Goal: Task Accomplishment & Management: Manage account settings

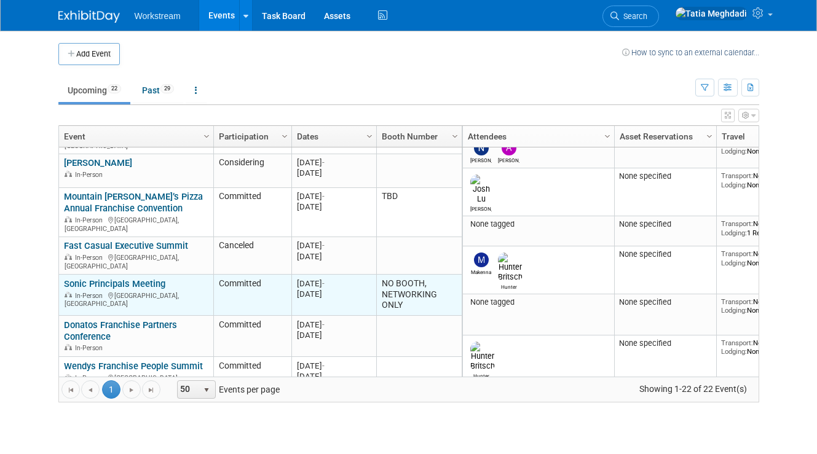
click at [125, 278] on link "Sonic Principals Meeting" at bounding box center [114, 283] width 101 height 11
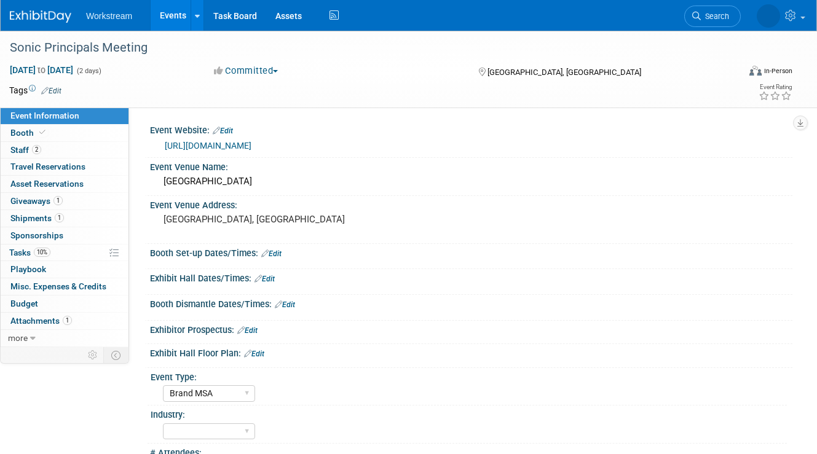
select select "Brand MSA"
click at [19, 146] on span "Staff 2" at bounding box center [25, 150] width 31 height 10
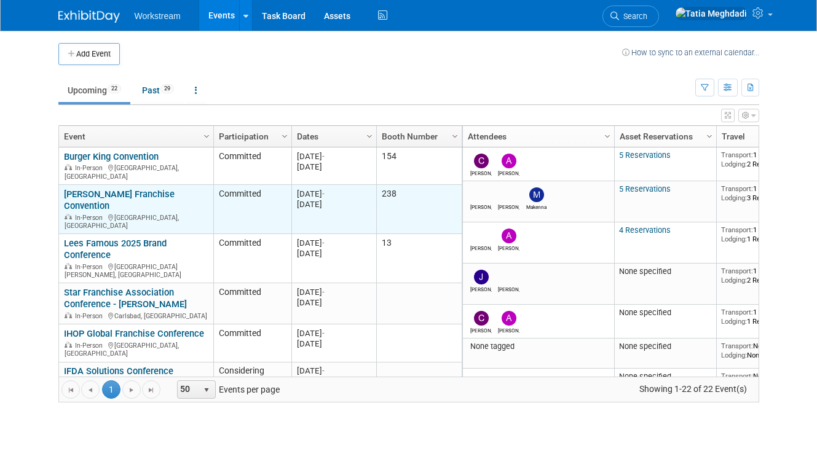
click at [109, 191] on link "[PERSON_NAME] Franchise Convention" at bounding box center [119, 200] width 111 height 23
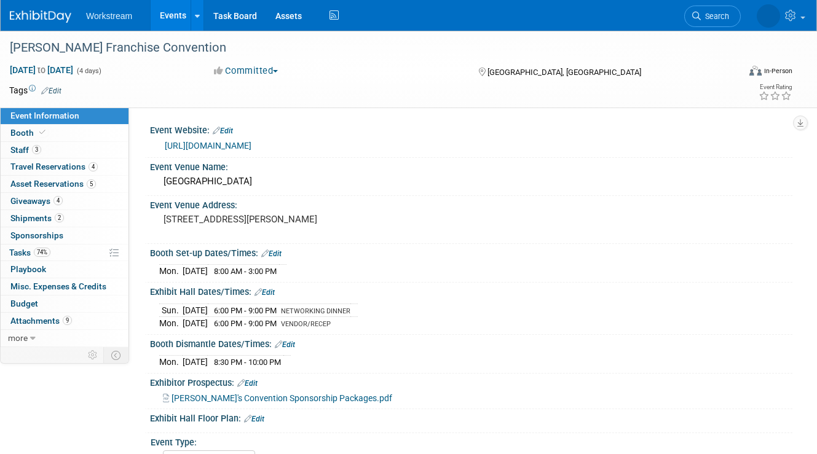
select select "Franchisor"
select select "Restaurant"
select select "No"
select select "[PERSON_NAME]"
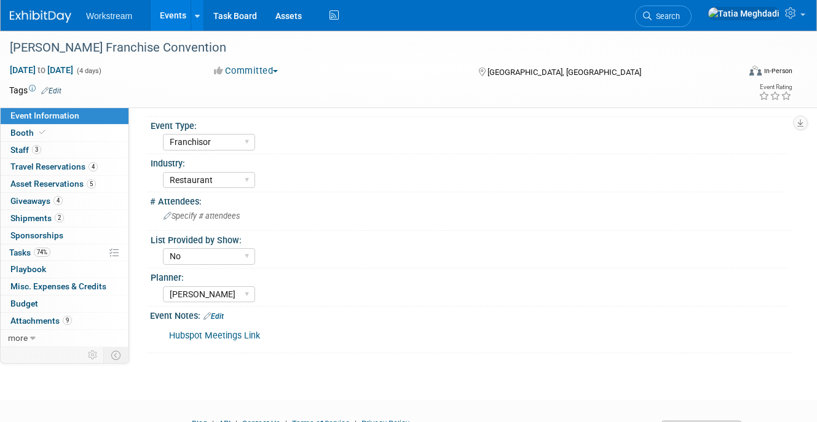
scroll to position [317, 0]
click at [26, 134] on span "Booth" at bounding box center [28, 133] width 37 height 10
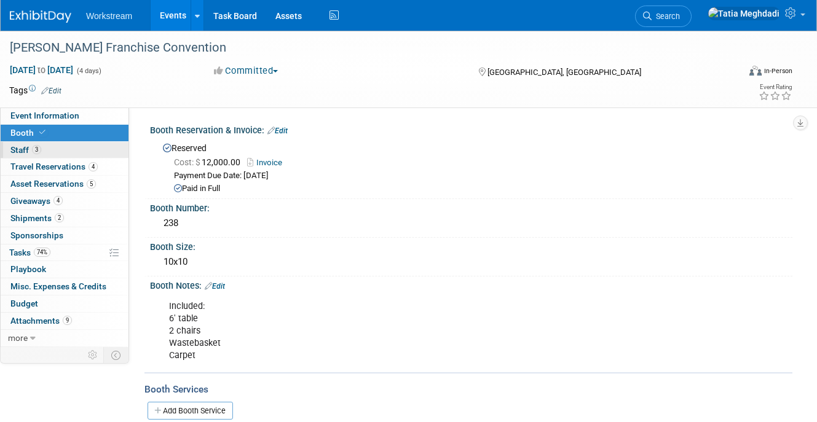
click at [28, 147] on span "Staff 3" at bounding box center [25, 150] width 31 height 10
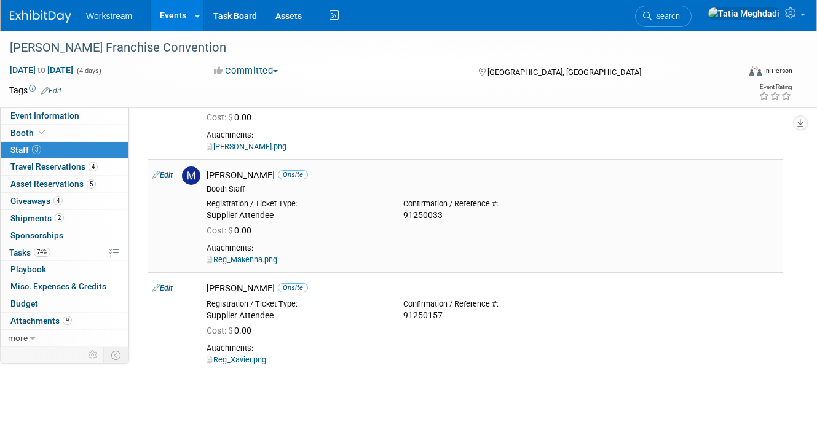
scroll to position [97, 0]
click at [37, 165] on span "Travel Reservations 4" at bounding box center [53, 167] width 87 height 10
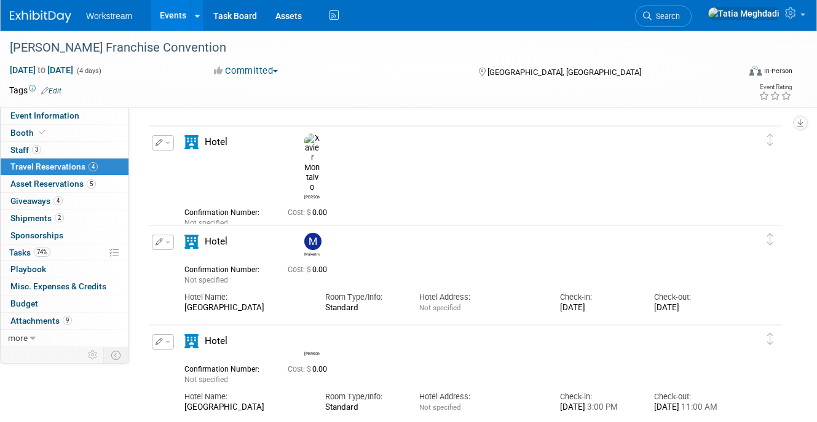
scroll to position [140, 0]
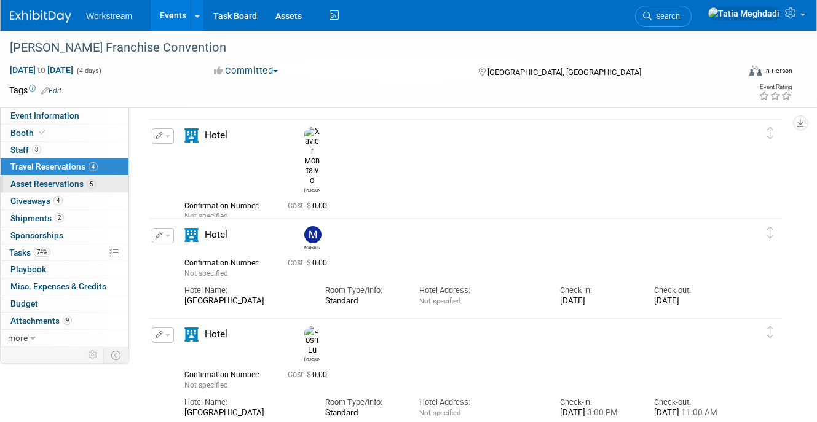
click at [58, 184] on span "Asset Reservations 5" at bounding box center [52, 184] width 85 height 10
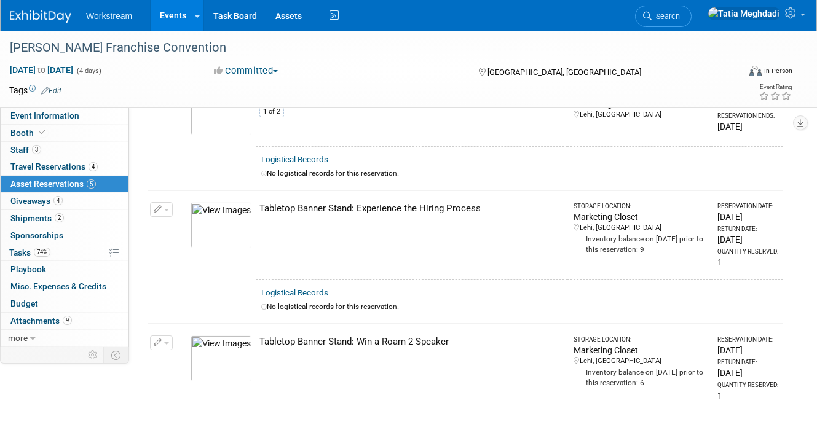
scroll to position [340, 0]
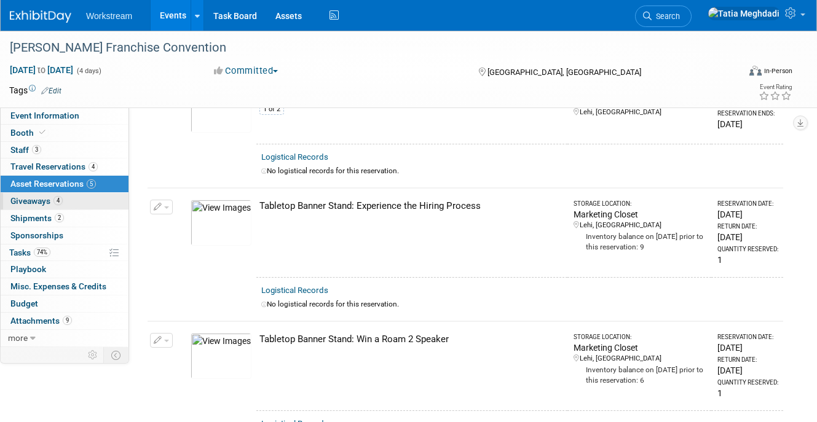
click at [32, 198] on span "Giveaways 4" at bounding box center [36, 201] width 52 height 10
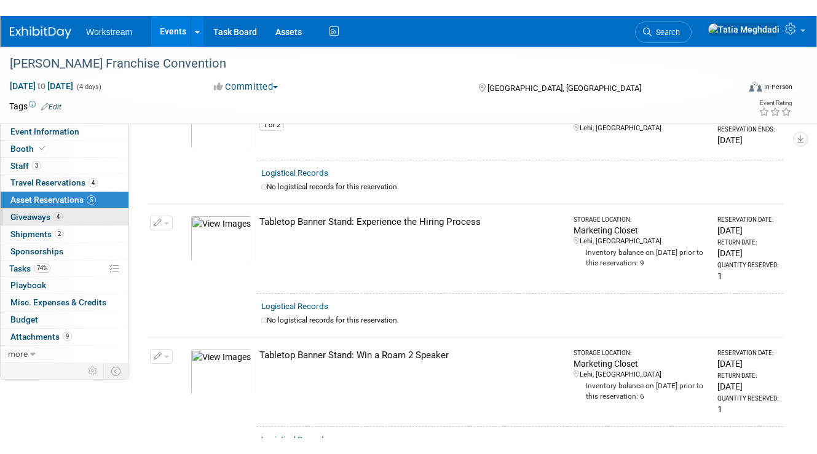
scroll to position [0, 0]
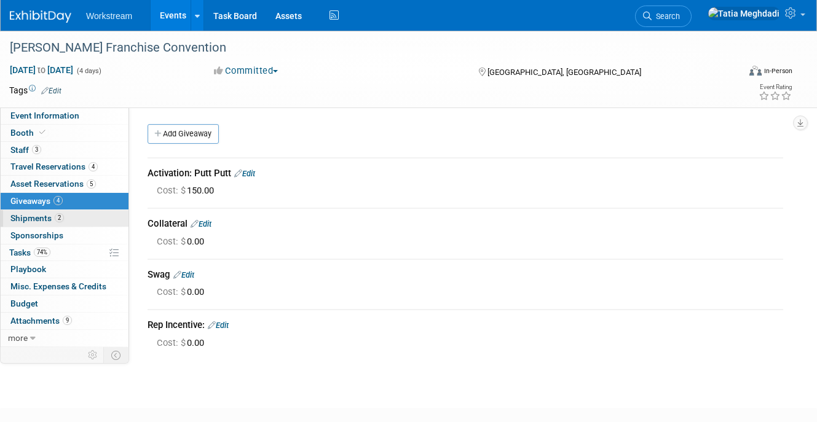
click at [26, 217] on span "Shipments 2" at bounding box center [36, 218] width 53 height 10
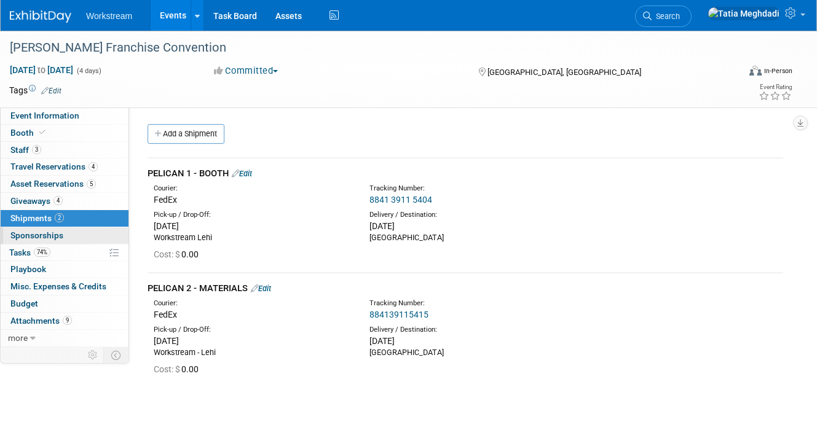
click at [51, 234] on span "Sponsorships 0" at bounding box center [36, 235] width 53 height 10
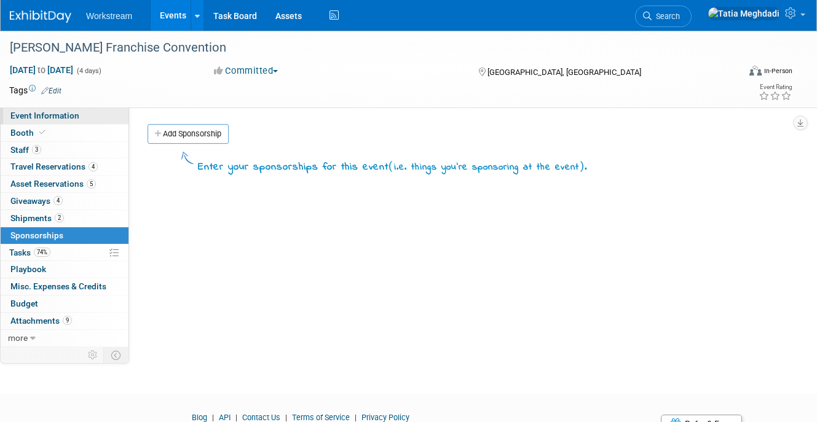
click at [35, 113] on span "Event Information" at bounding box center [44, 116] width 69 height 10
select select "Franchisor"
select select "Restaurant"
select select "No"
select select "Tatia Meghdadi"
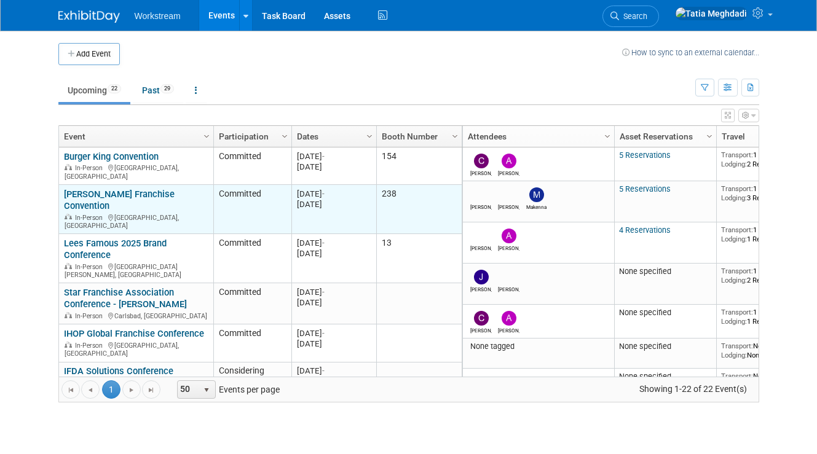
click at [95, 189] on link "[PERSON_NAME] Franchise Convention" at bounding box center [119, 200] width 111 height 23
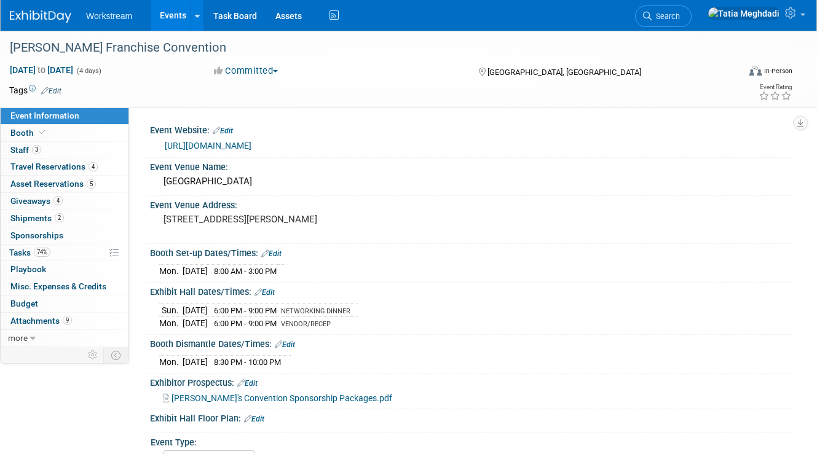
select select "Franchisor"
select select "Restaurant"
select select "No"
select select "[PERSON_NAME]"
click at [39, 168] on span "Travel Reservations 4" at bounding box center [53, 167] width 87 height 10
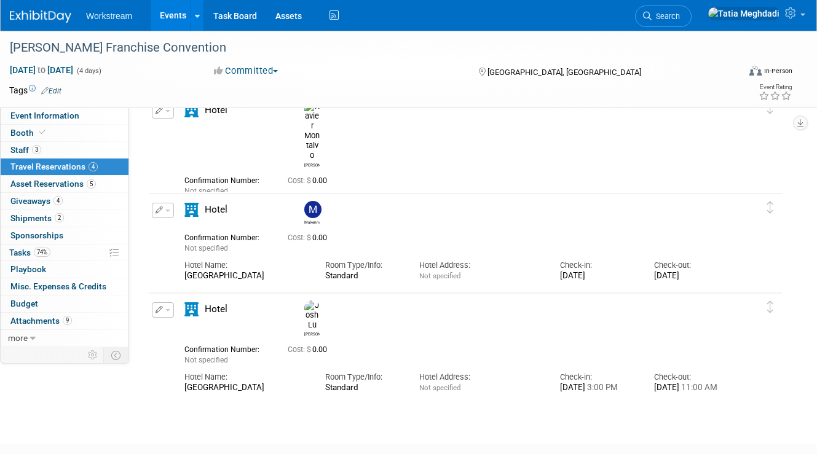
scroll to position [165, 0]
click at [176, 15] on link "Events" at bounding box center [173, 15] width 45 height 31
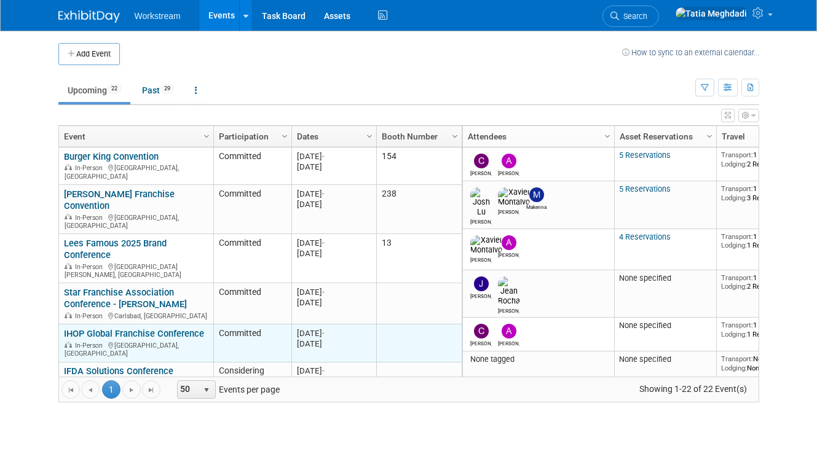
click at [135, 328] on link "IHOP Global Franchise Conference" at bounding box center [134, 333] width 140 height 11
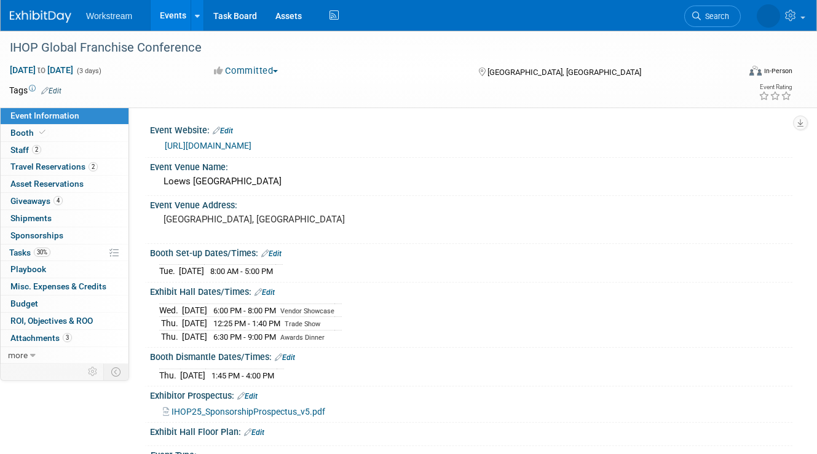
select select "Restaurant"
select select "TBD"
select select "Tatia Meghdadi"
click at [42, 165] on span "Travel Reservations 2" at bounding box center [53, 167] width 87 height 10
